Goal: Task Accomplishment & Management: Use online tool/utility

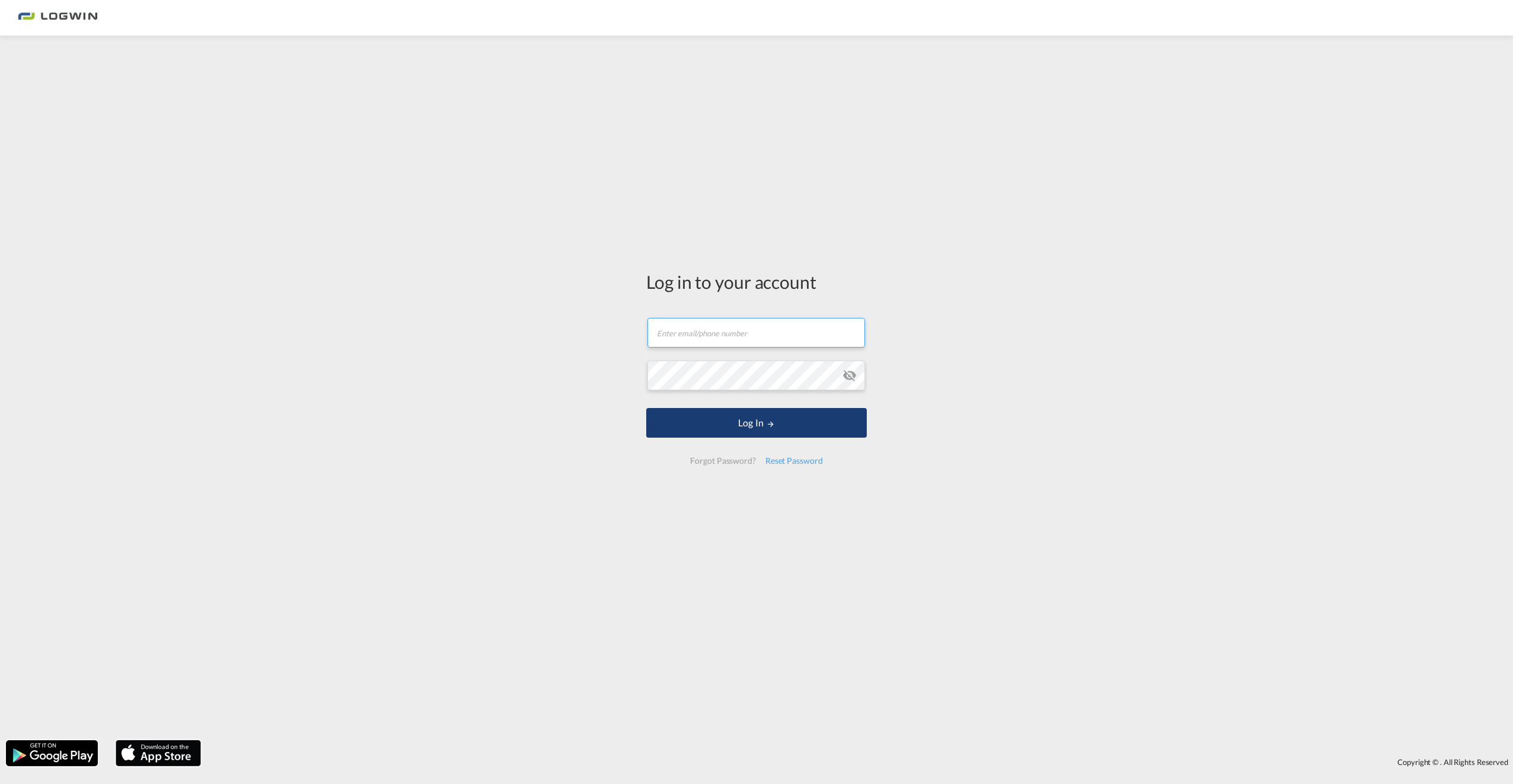
type input "[EMAIL_ADDRESS][DOMAIN_NAME]"
click at [761, 417] on button "Log In" at bounding box center [757, 422] width 220 height 30
